Goal: Information Seeking & Learning: Understand process/instructions

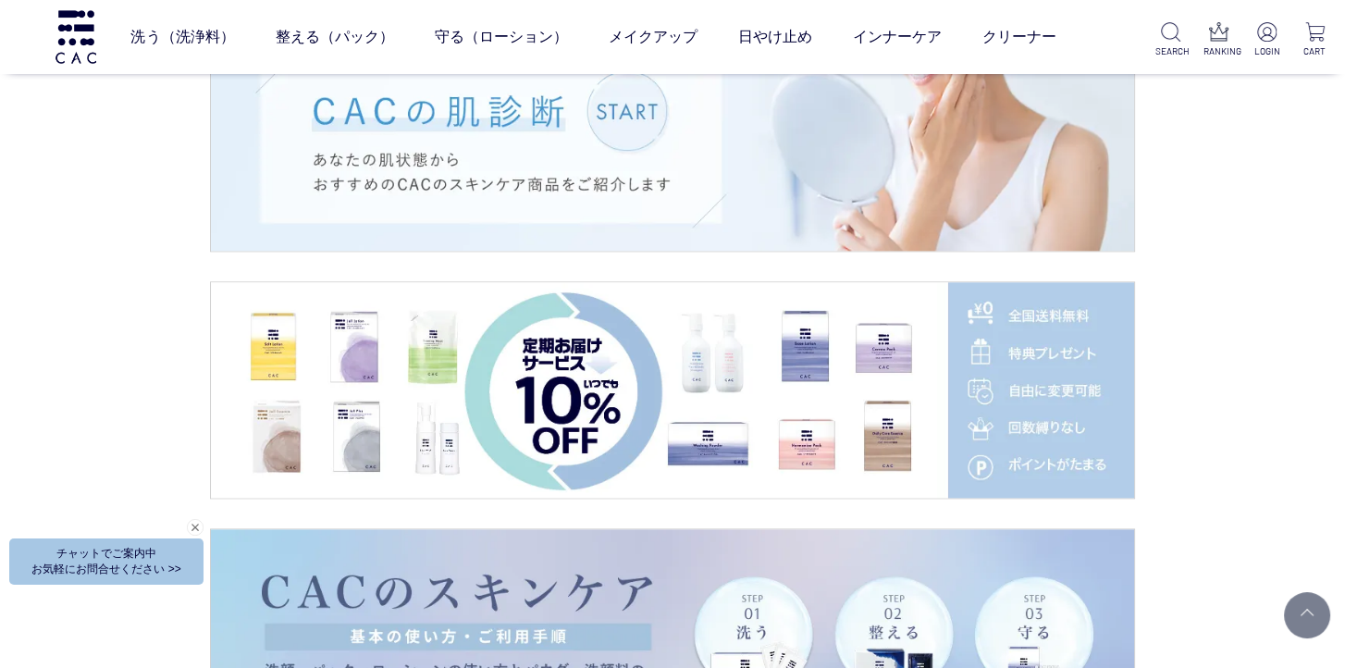
scroll to position [2867, 0]
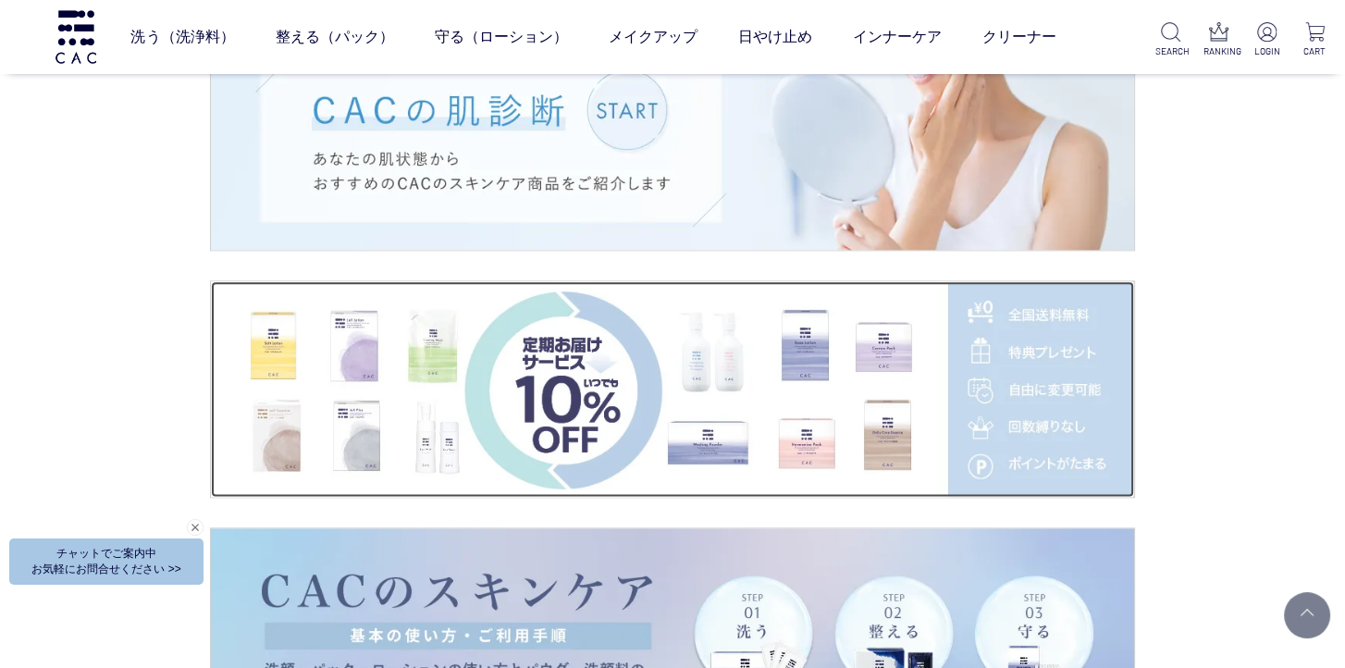
click at [563, 366] on img at bounding box center [672, 388] width 923 height 215
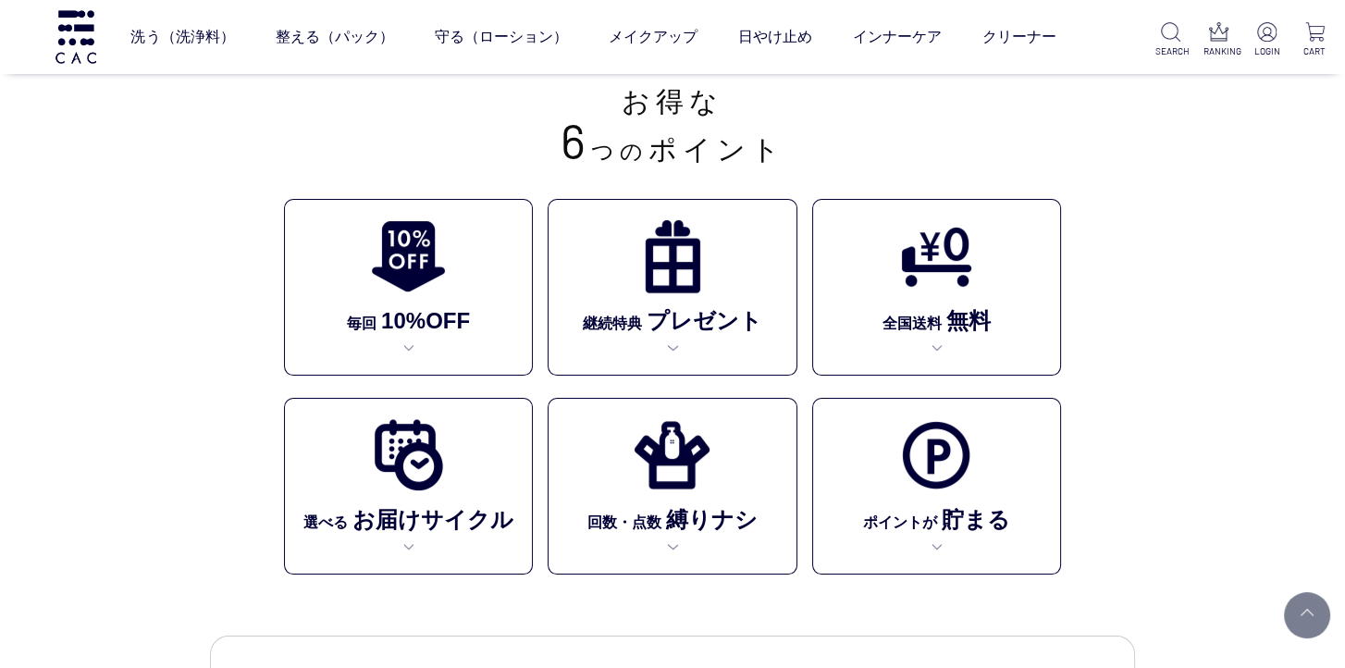
scroll to position [370, 0]
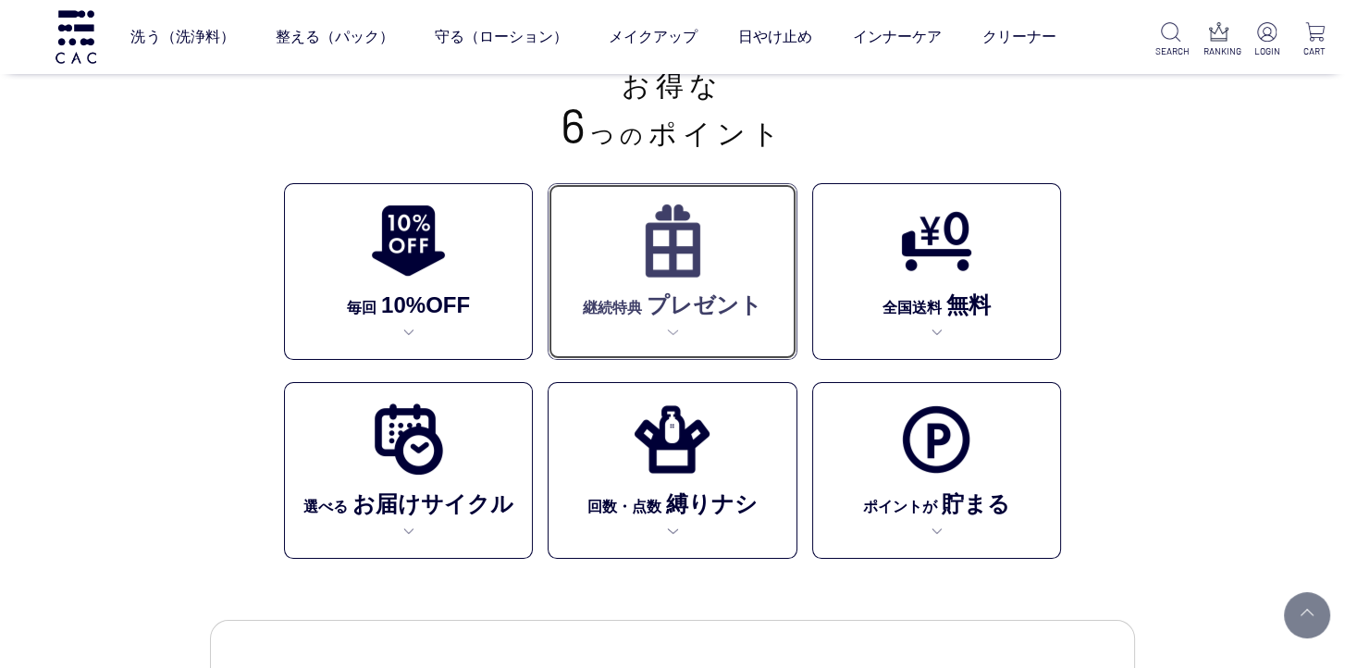
click at [671, 264] on img at bounding box center [672, 241] width 76 height 76
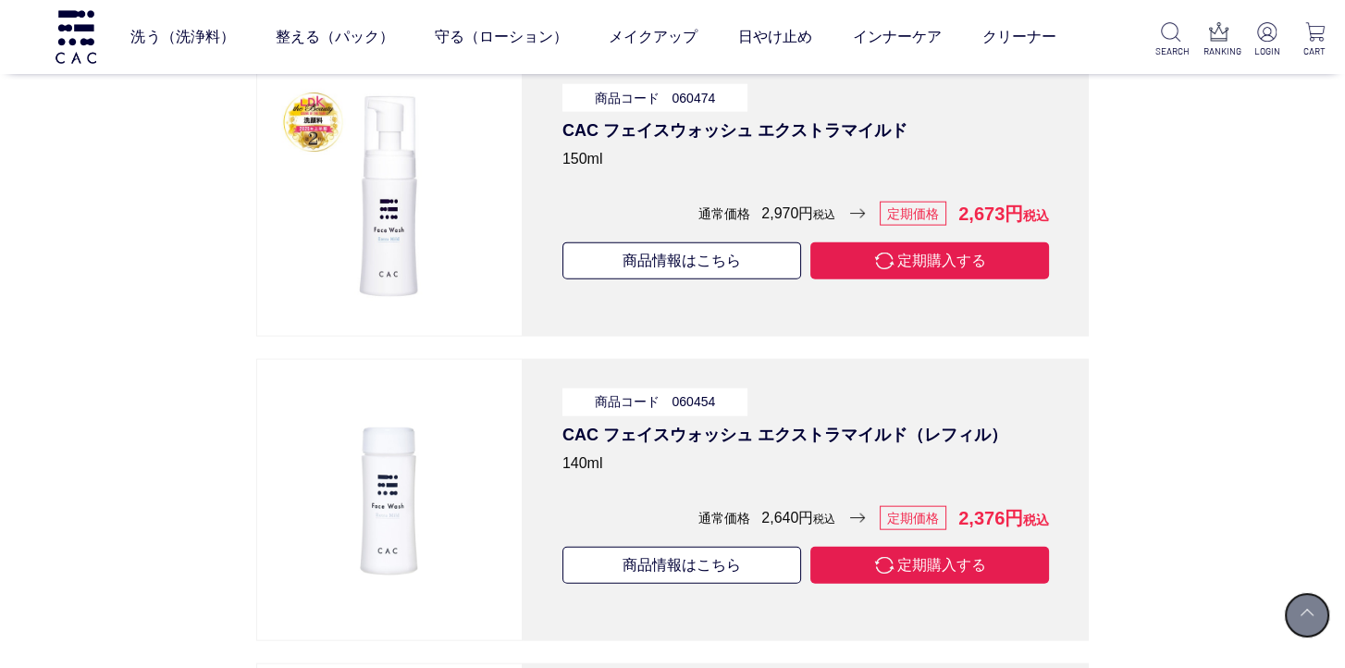
scroll to position [5286, 0]
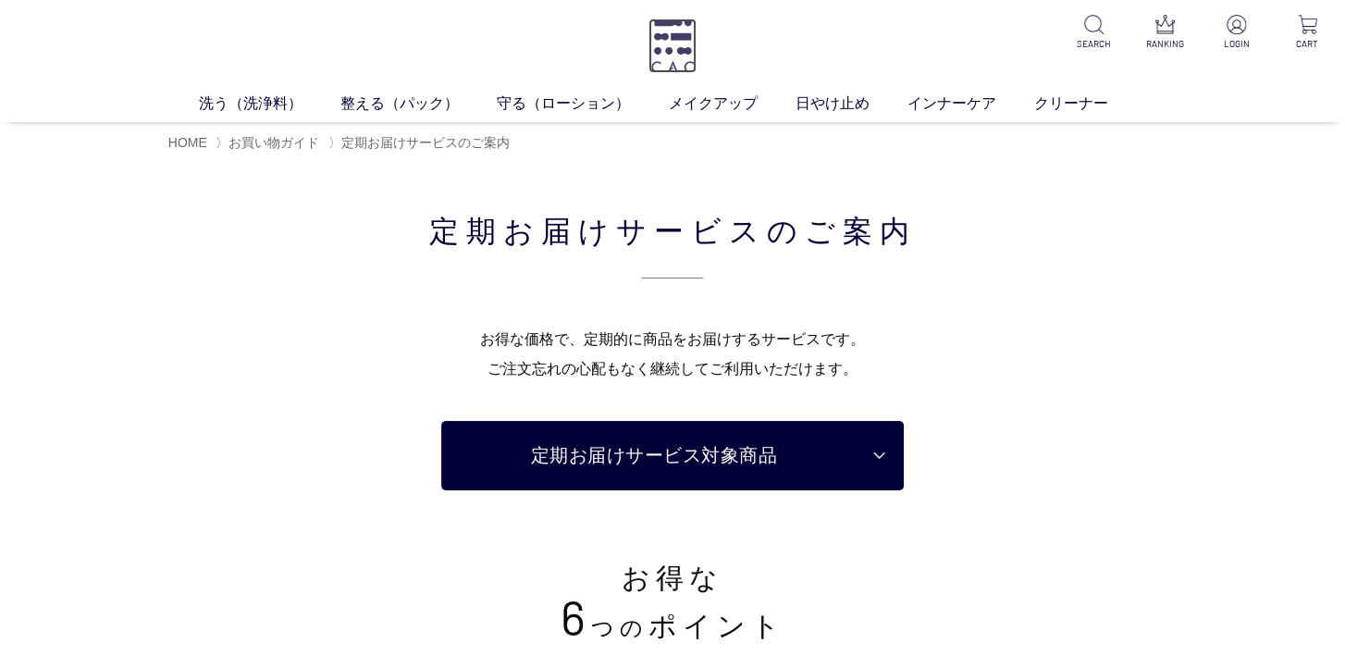
click at [685, 45] on img at bounding box center [672, 45] width 48 height 55
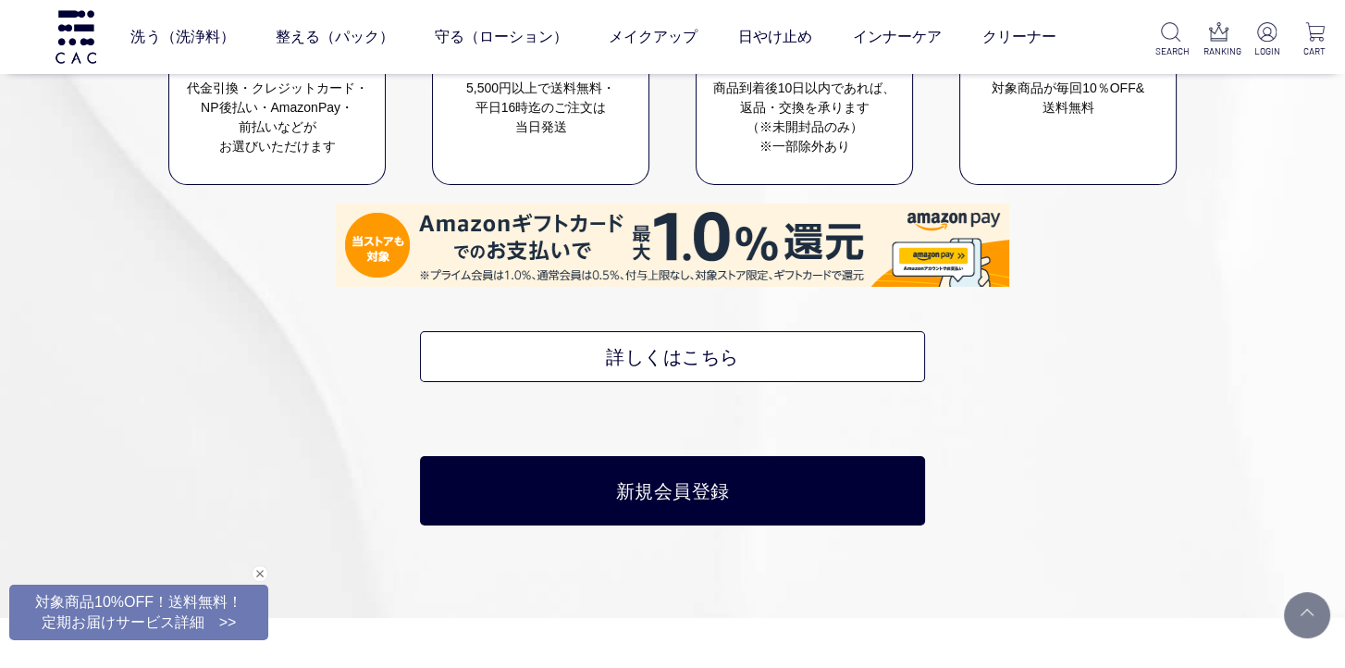
scroll to position [8416, 0]
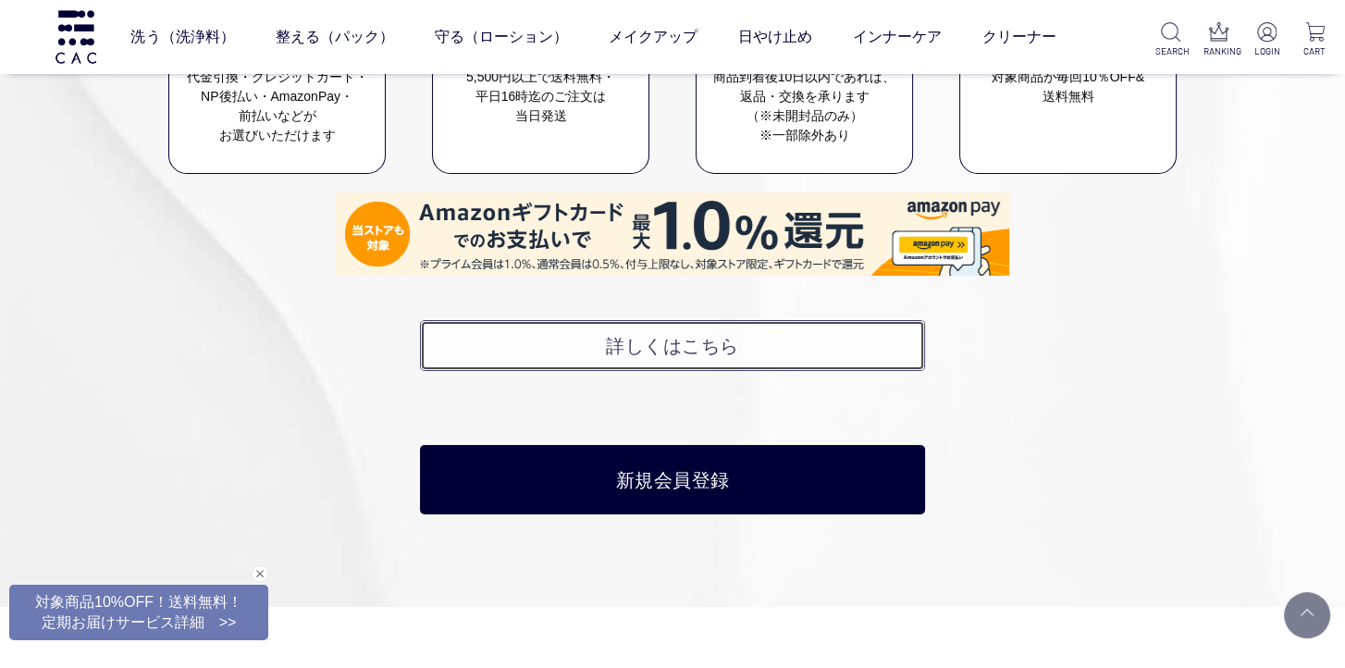
click at [677, 320] on link "詳しくはこちら" at bounding box center [672, 345] width 504 height 51
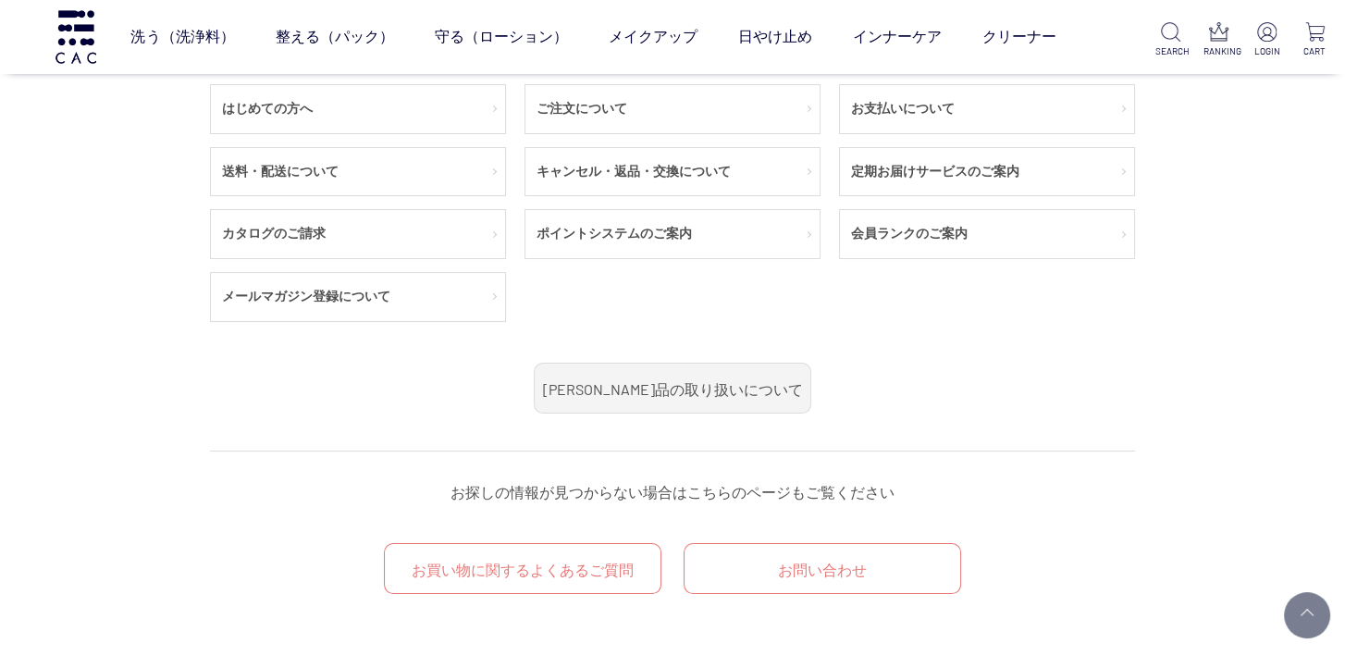
scroll to position [277, 0]
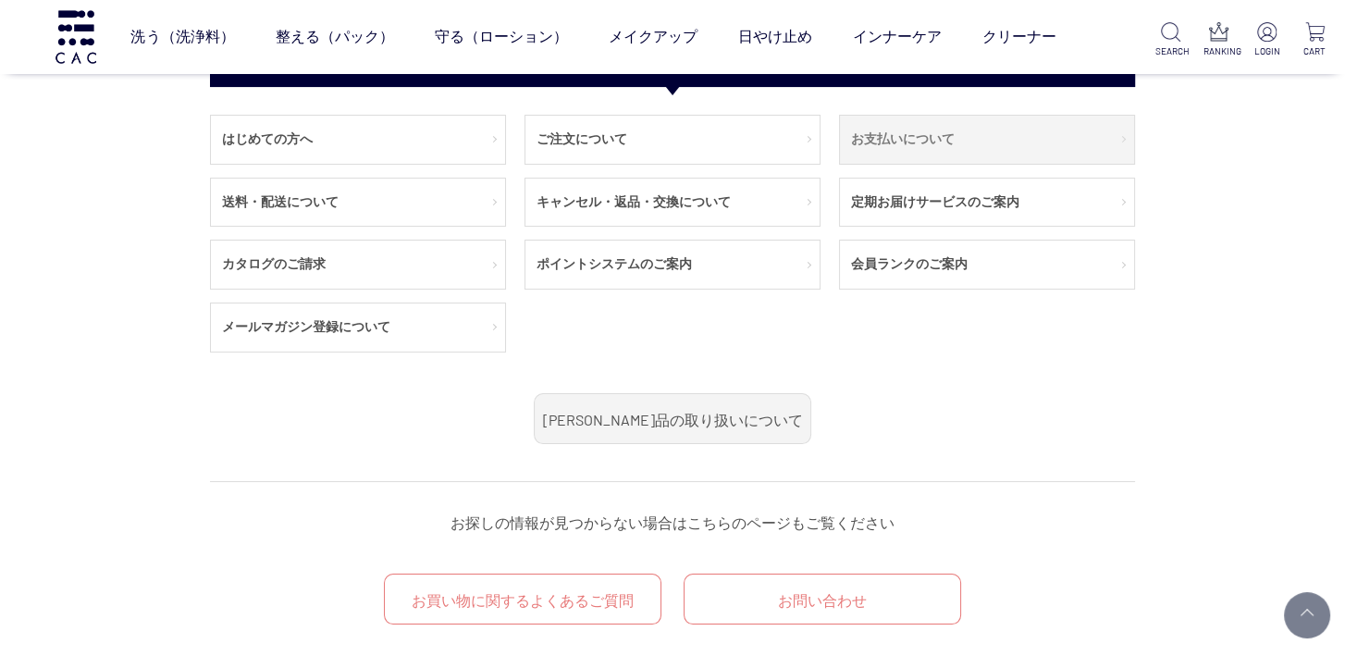
click at [884, 139] on link "お支払いについて" at bounding box center [987, 140] width 294 height 48
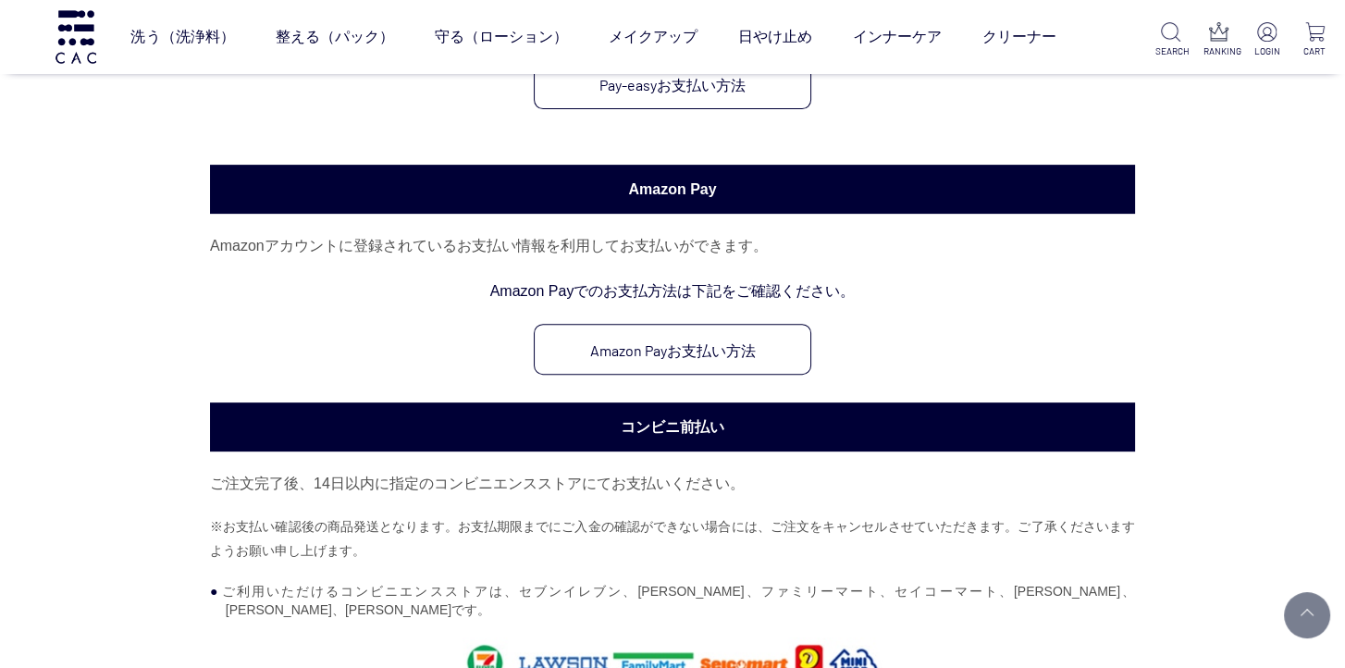
scroll to position [832, 0]
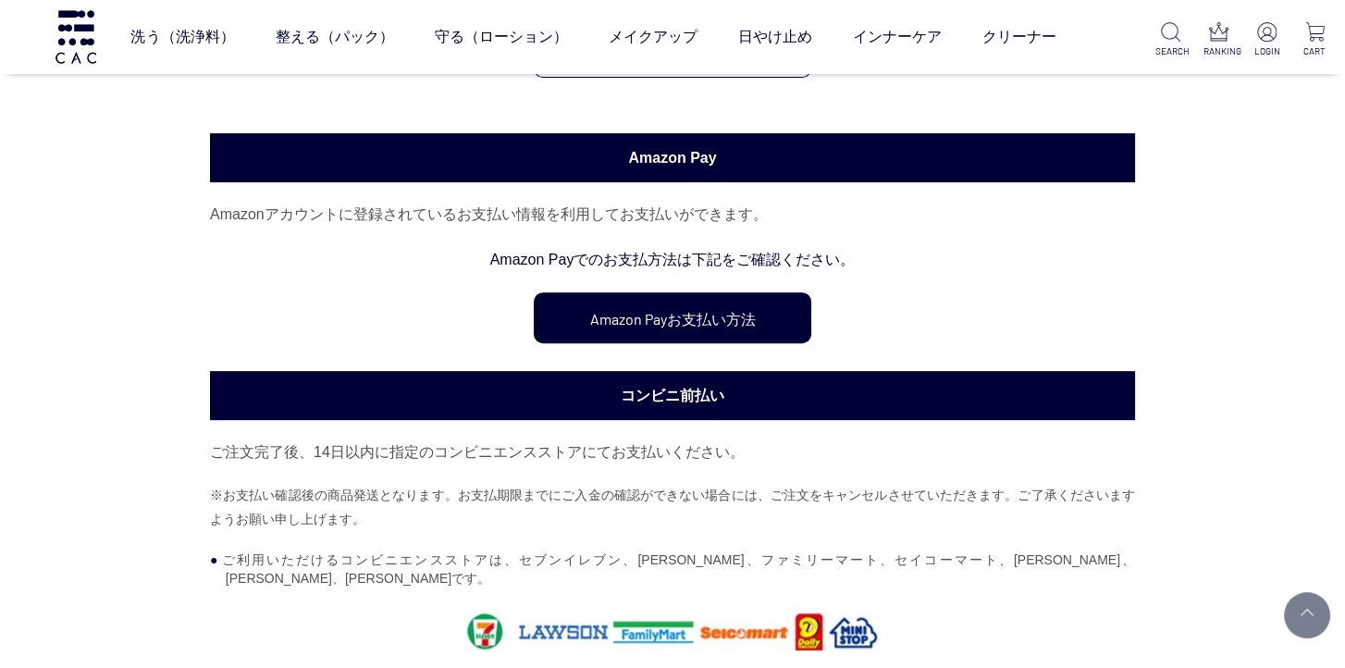
click at [765, 311] on link "Amazon Payお支払い方法" at bounding box center [672, 317] width 277 height 51
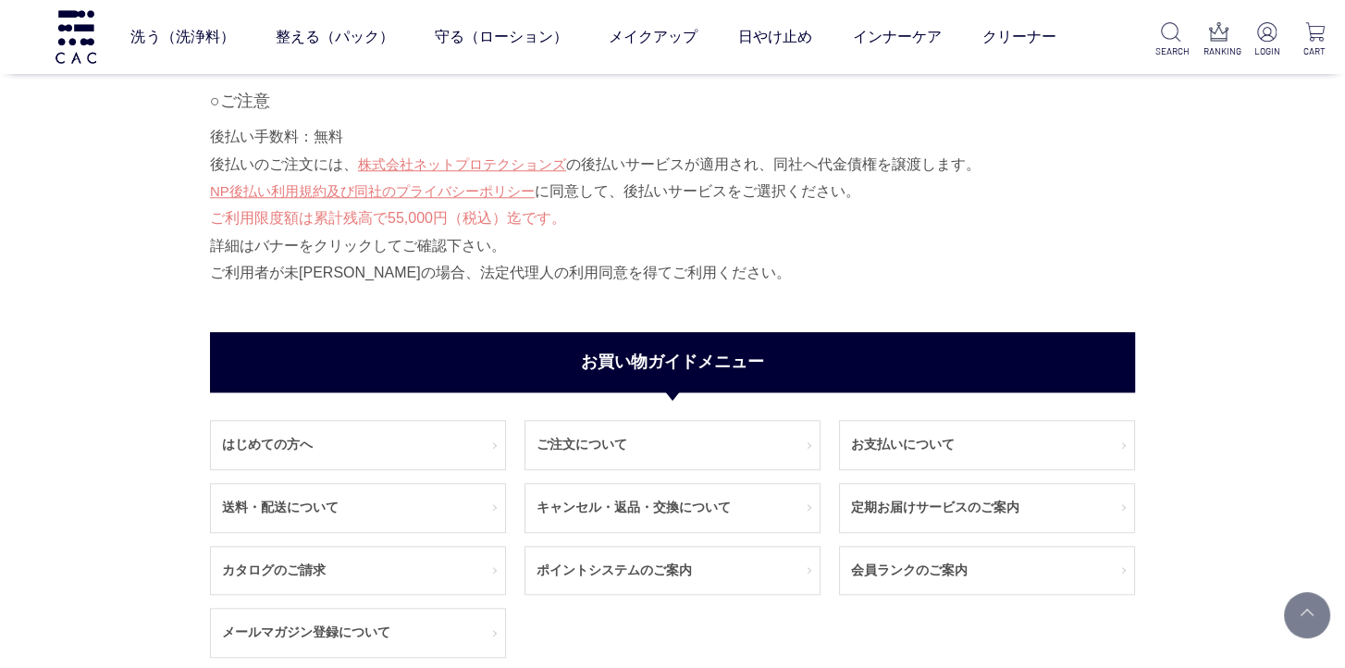
scroll to position [2220, 0]
click at [339, 511] on link "送料・配送について" at bounding box center [358, 508] width 294 height 48
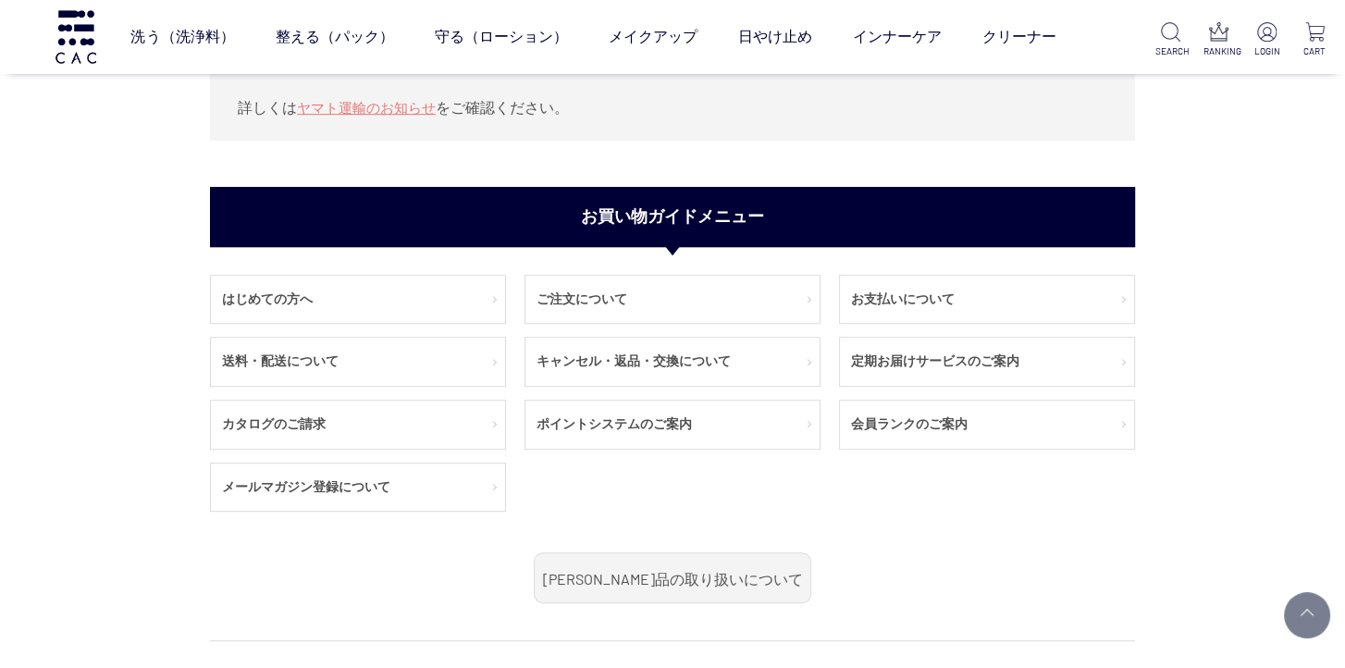
scroll to position [1295, 0]
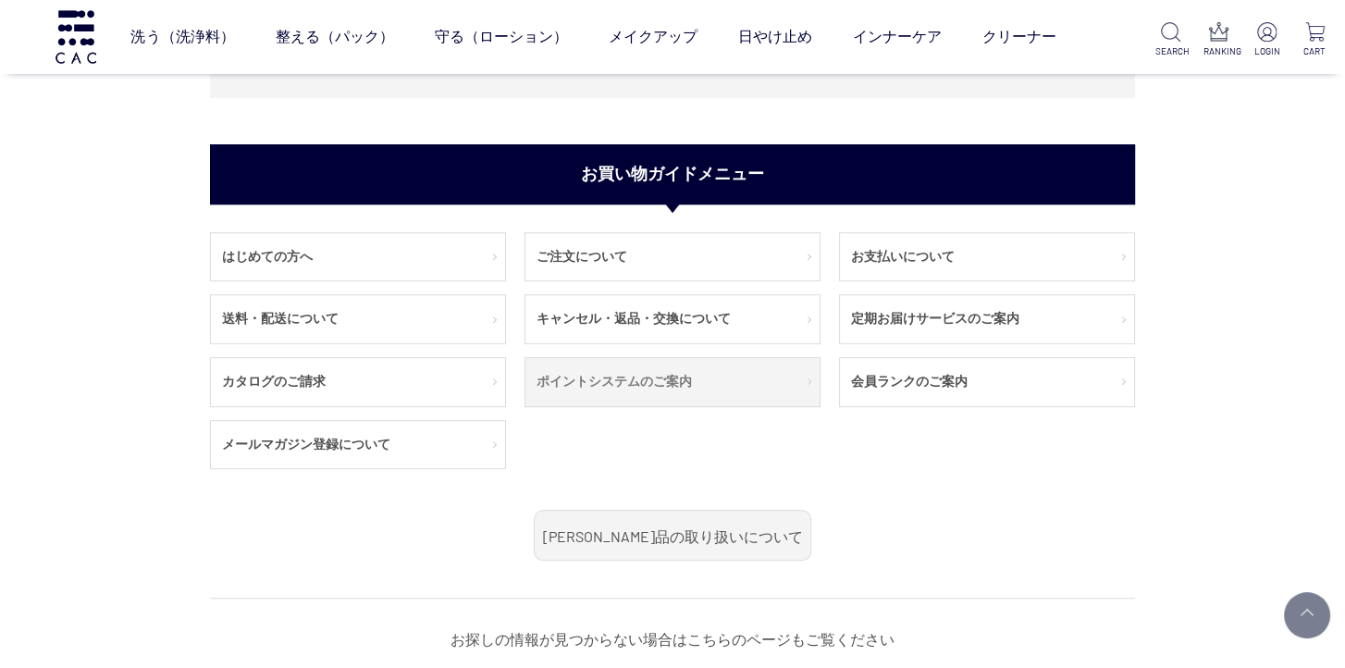
click at [658, 371] on link "ポイントシステムのご案内" at bounding box center [672, 382] width 294 height 48
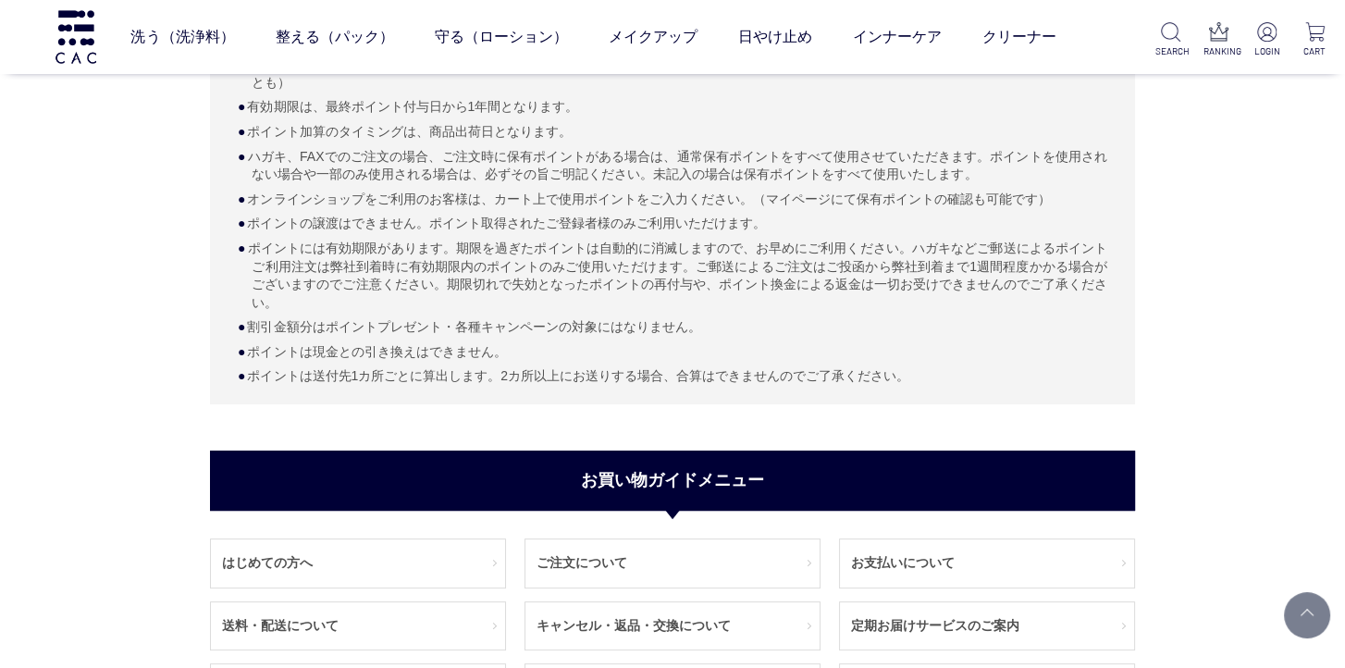
scroll to position [740, 0]
